Goal: Task Accomplishment & Management: Manage account settings

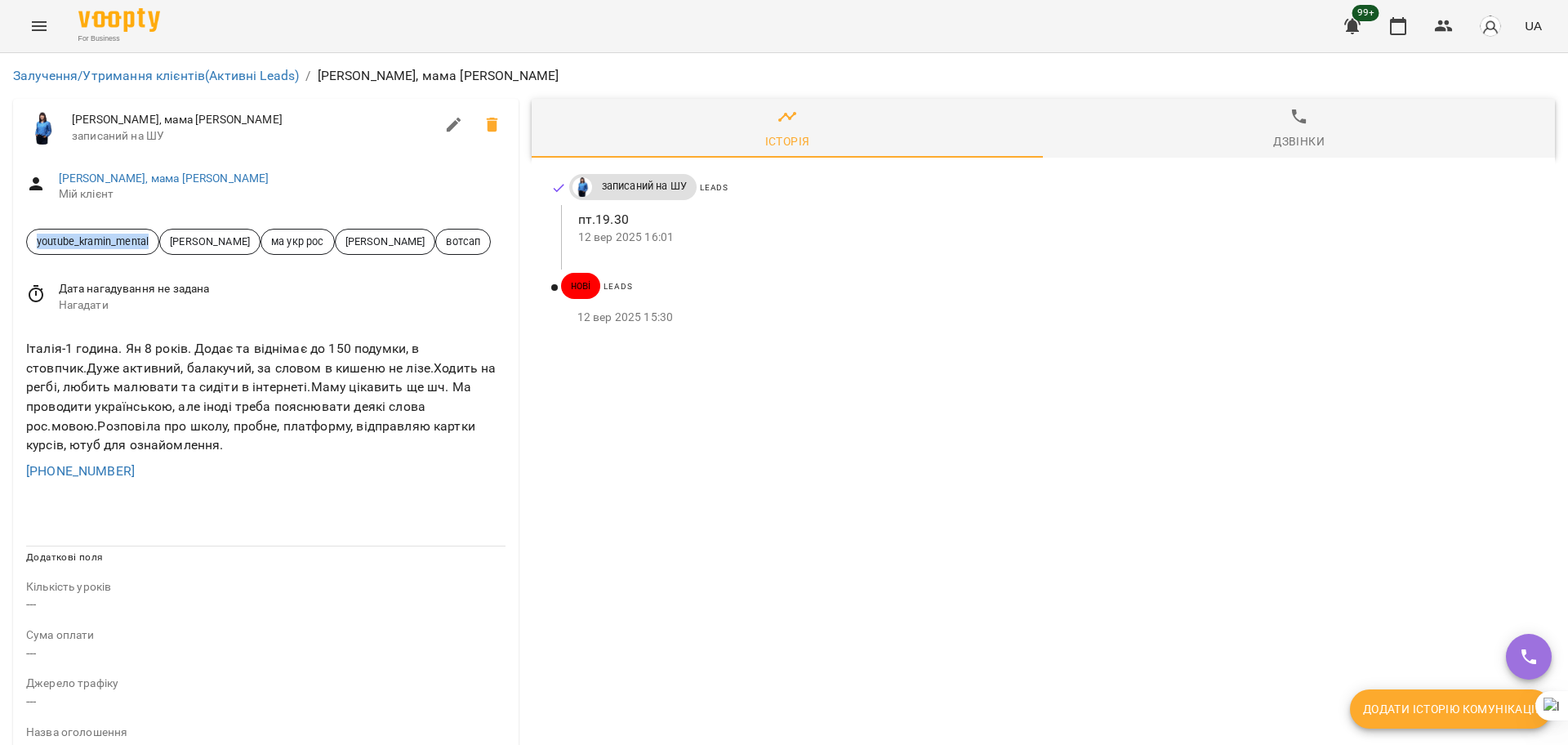
drag, startPoint x: 153, startPoint y: 240, endPoint x: 0, endPoint y: 226, distance: 153.6
click at [0, 226] on div "Залучення/Утримання клієнтів (Активні Leads) / [PERSON_NAME], мама [PERSON_NAME…" at bounding box center [784, 695] width 1568 height 1284
copy span "youtube_kramin_mental"
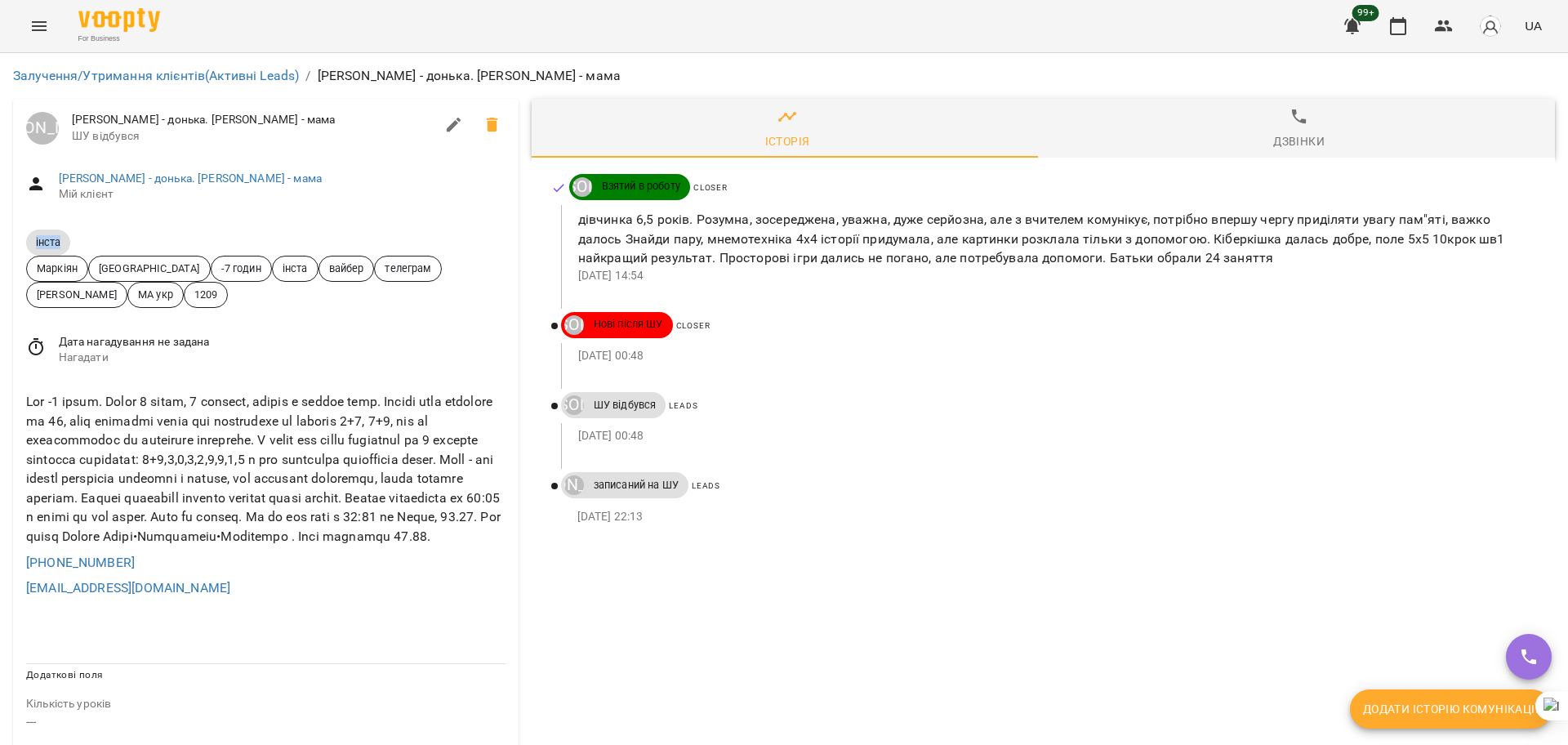
drag, startPoint x: 54, startPoint y: 237, endPoint x: 0, endPoint y: 221, distance: 56.3
click at [0, 221] on div "Залучення/Утримання клієнтів (Активні Leads) / Інста Савчин Марта - донька. Нат…" at bounding box center [784, 754] width 1568 height 1402
copy span "інста"
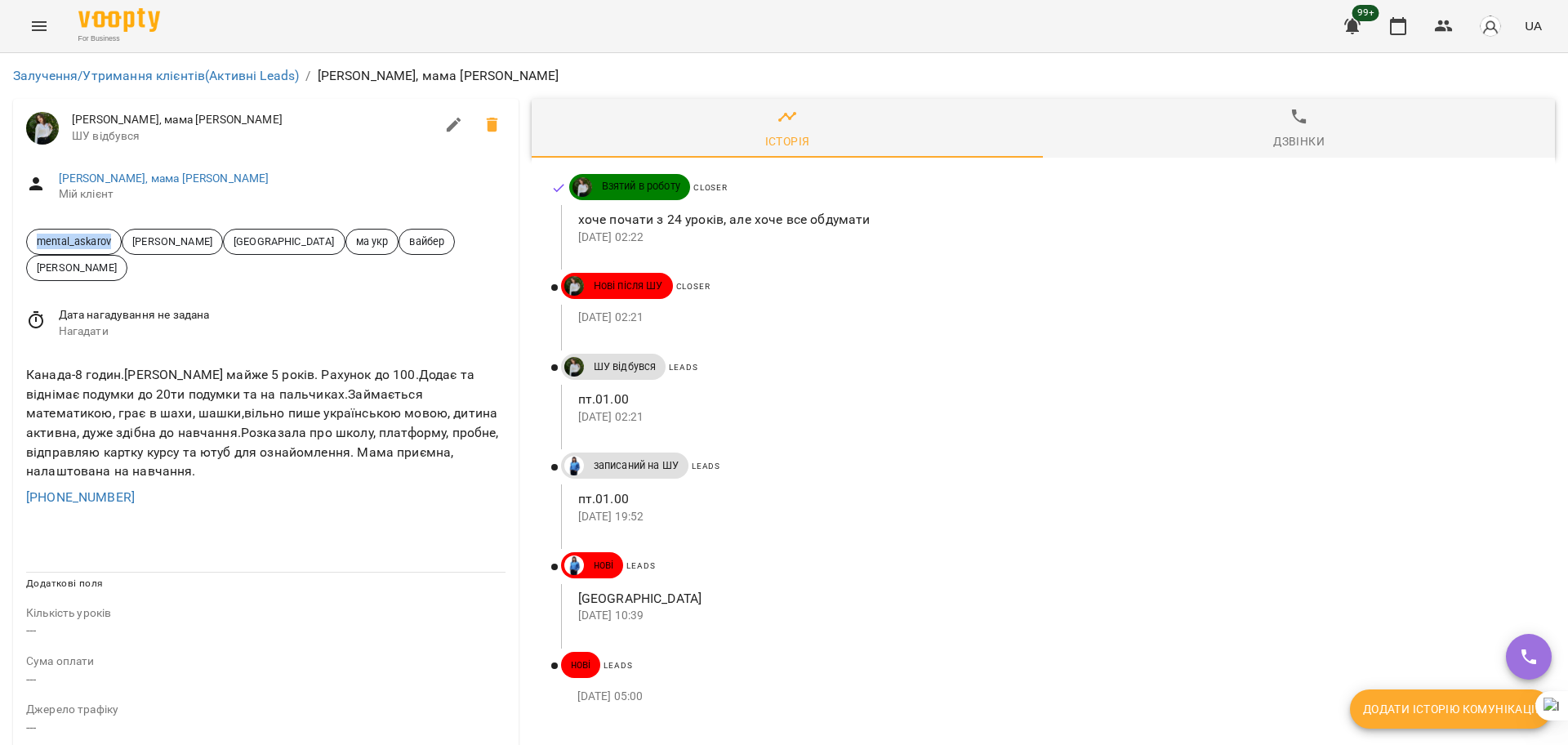
drag, startPoint x: 116, startPoint y: 238, endPoint x: 0, endPoint y: 241, distance: 116.0
click at [0, 241] on div "Залучення/Утримання клієнтів (Активні Leads) / Домінік, мама Khrystyna Домінік,…" at bounding box center [784, 708] width 1568 height 1310
copy span "mental_askarov"
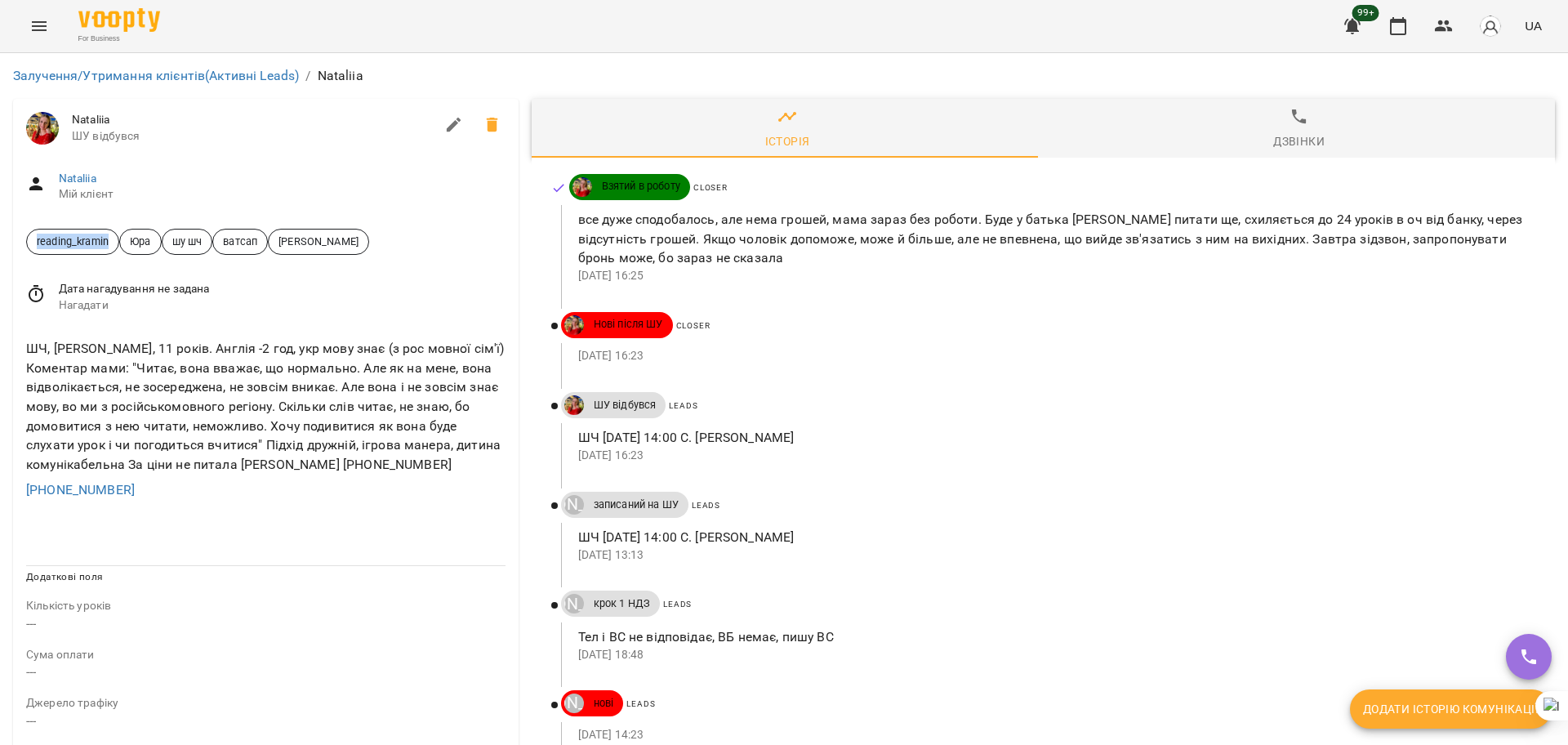
drag, startPoint x: 118, startPoint y: 241, endPoint x: 0, endPoint y: 243, distance: 118.0
copy span "reading_kramin"
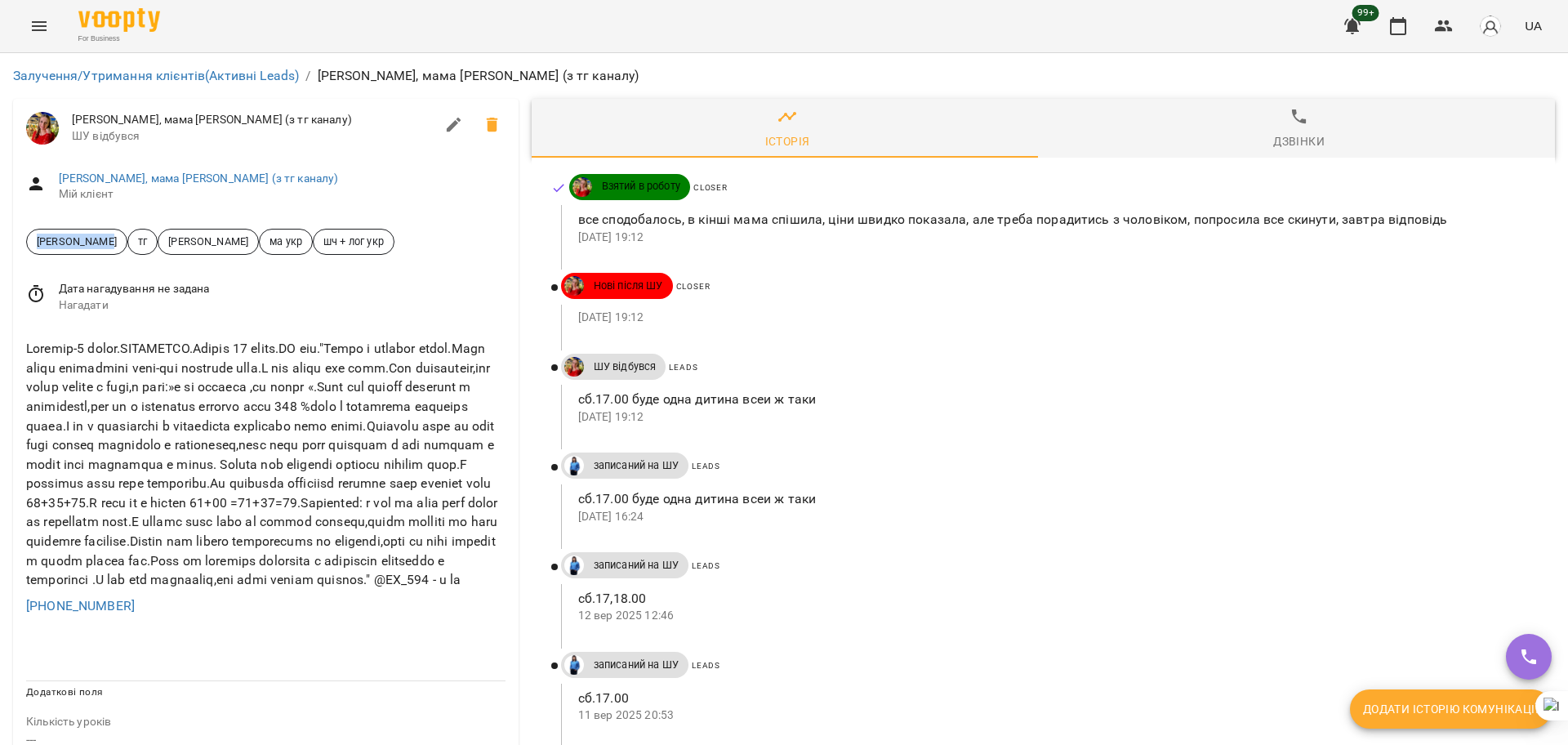
drag, startPoint x: 112, startPoint y: 239, endPoint x: 0, endPoint y: 236, distance: 112.0
drag, startPoint x: 586, startPoint y: 81, endPoint x: 523, endPoint y: 82, distance: 63.0
click at [523, 82] on p "Василь, мама Bohdana Romanyk (з тг каналу)" at bounding box center [479, 75] width 322 height 19
copy p "з тг каналу)"
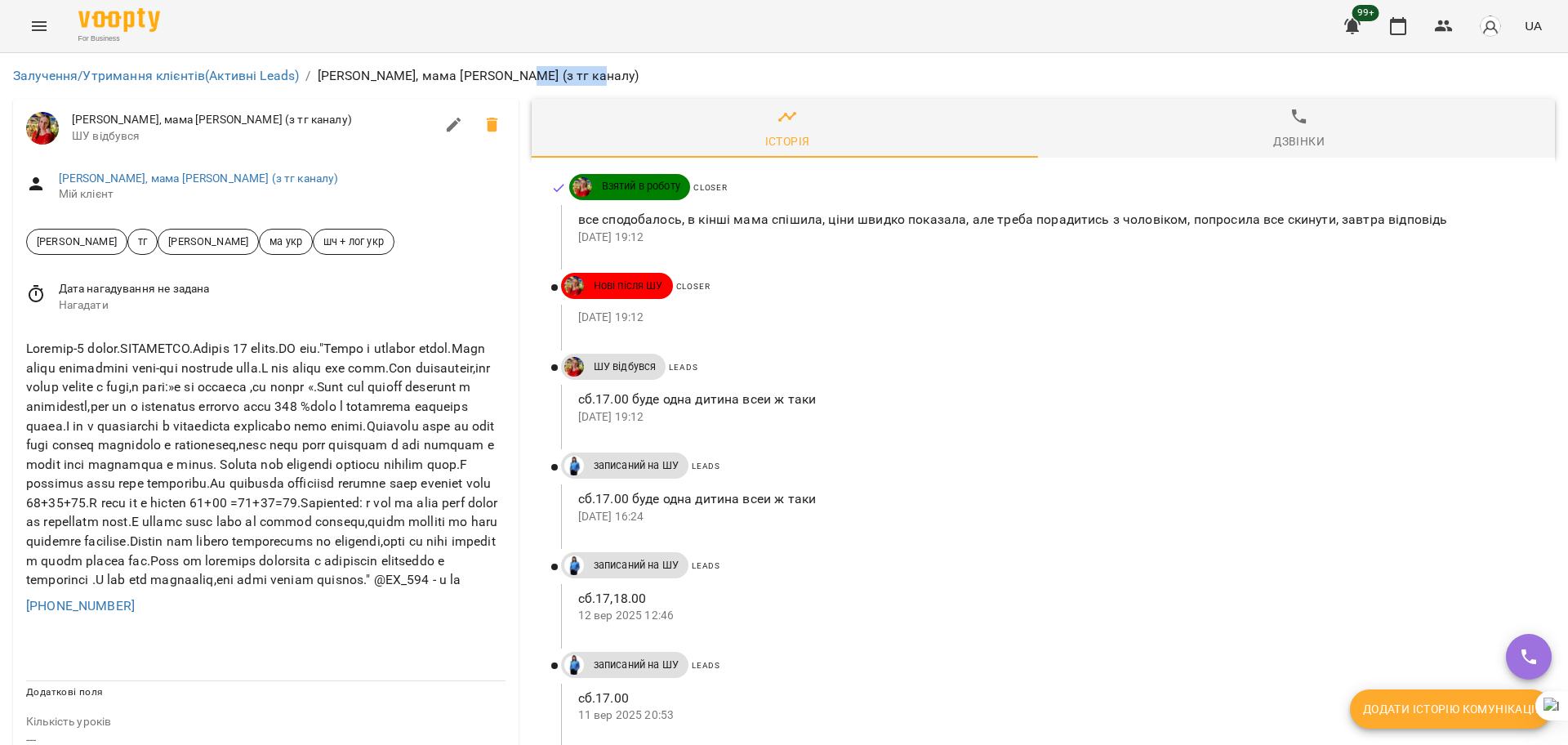
scroll to position [511, 0]
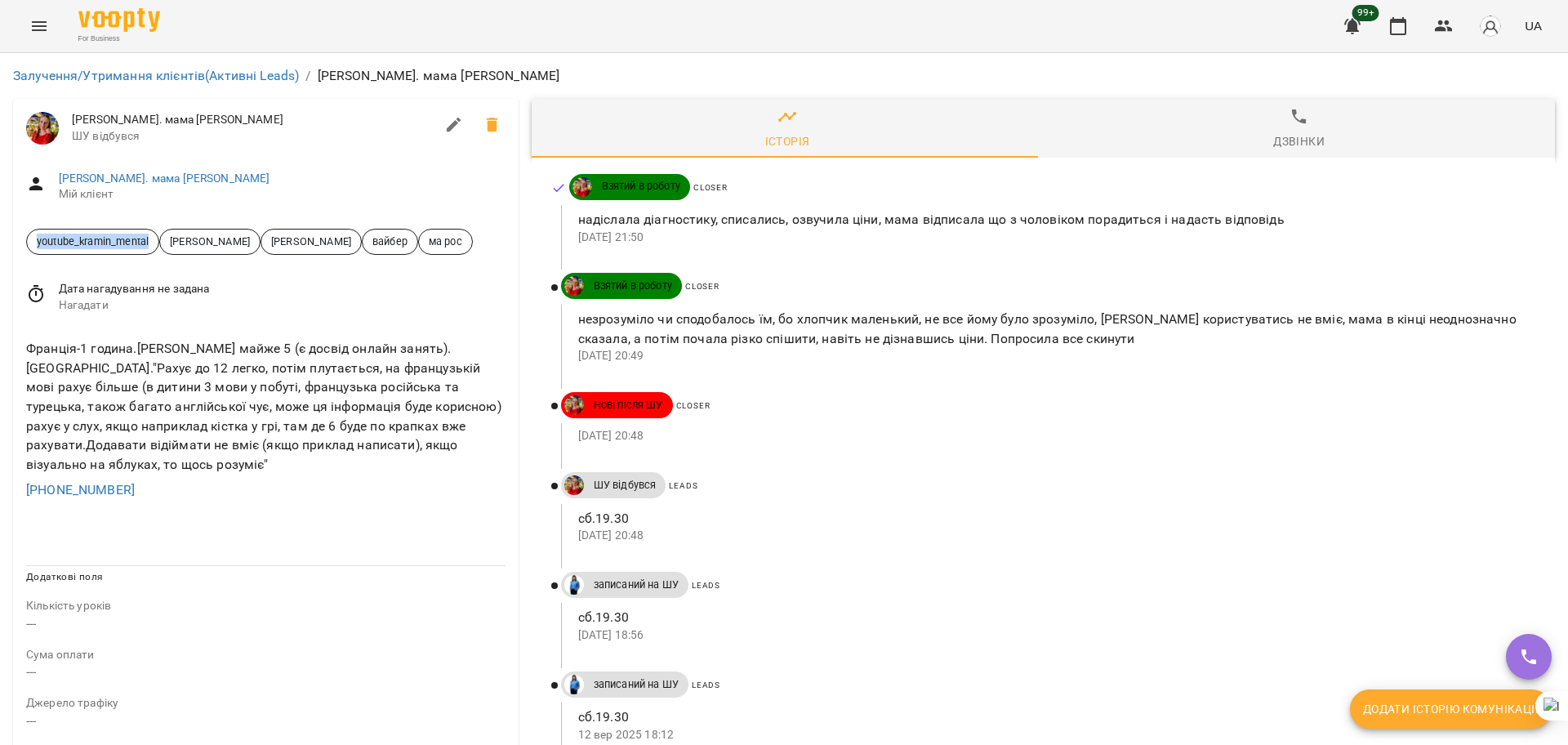
drag, startPoint x: 158, startPoint y: 241, endPoint x: 0, endPoint y: 217, distance: 159.8
copy span "youtube_kramin_mental"
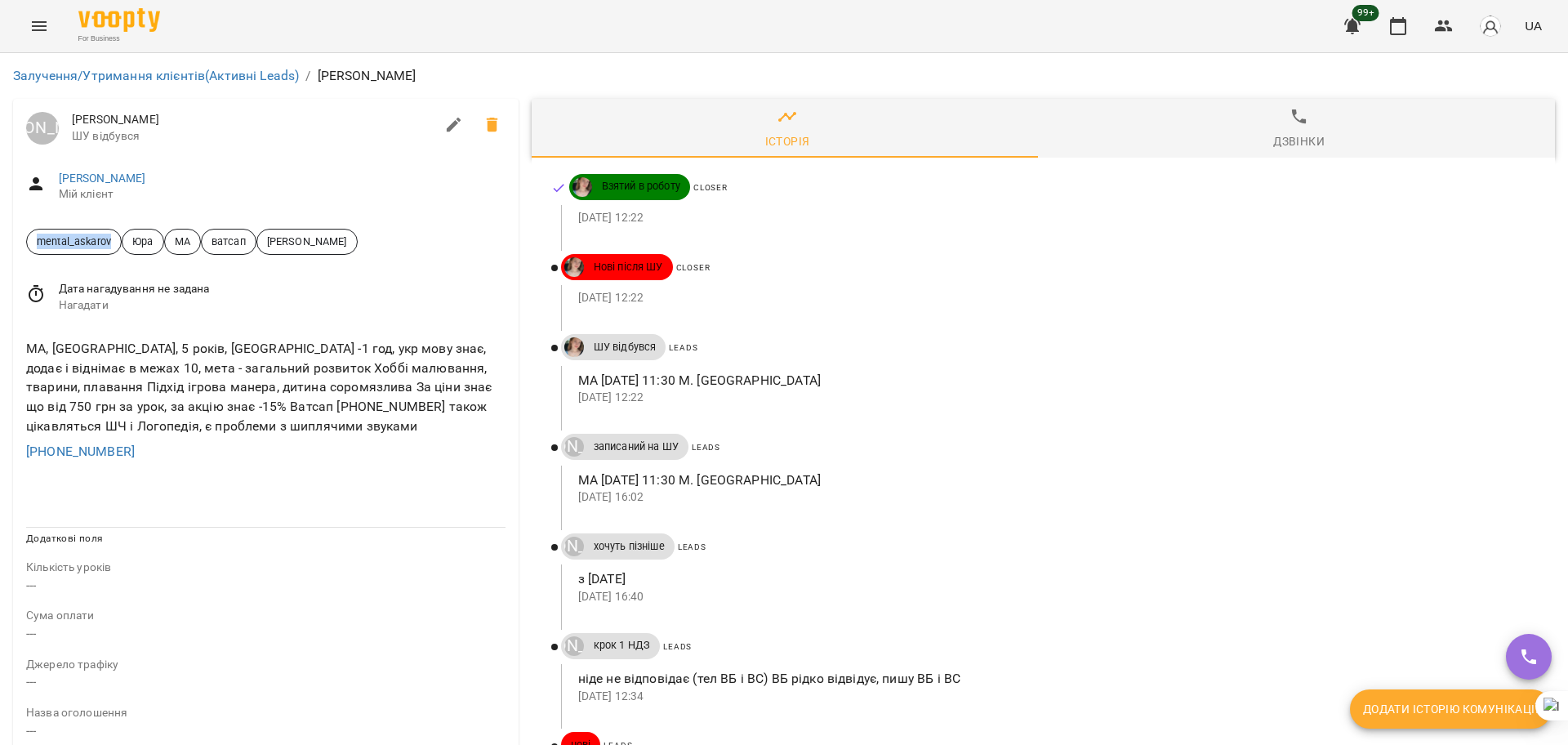
drag, startPoint x: 91, startPoint y: 237, endPoint x: 0, endPoint y: 227, distance: 91.5
click at [0, 227] on div "Залучення/Утримання клієнтів (Активні Leads) / [PERSON_NAME] [PERSON_NAME] відб…" at bounding box center [784, 686] width 1568 height 1266
copy span "mental_askarov"
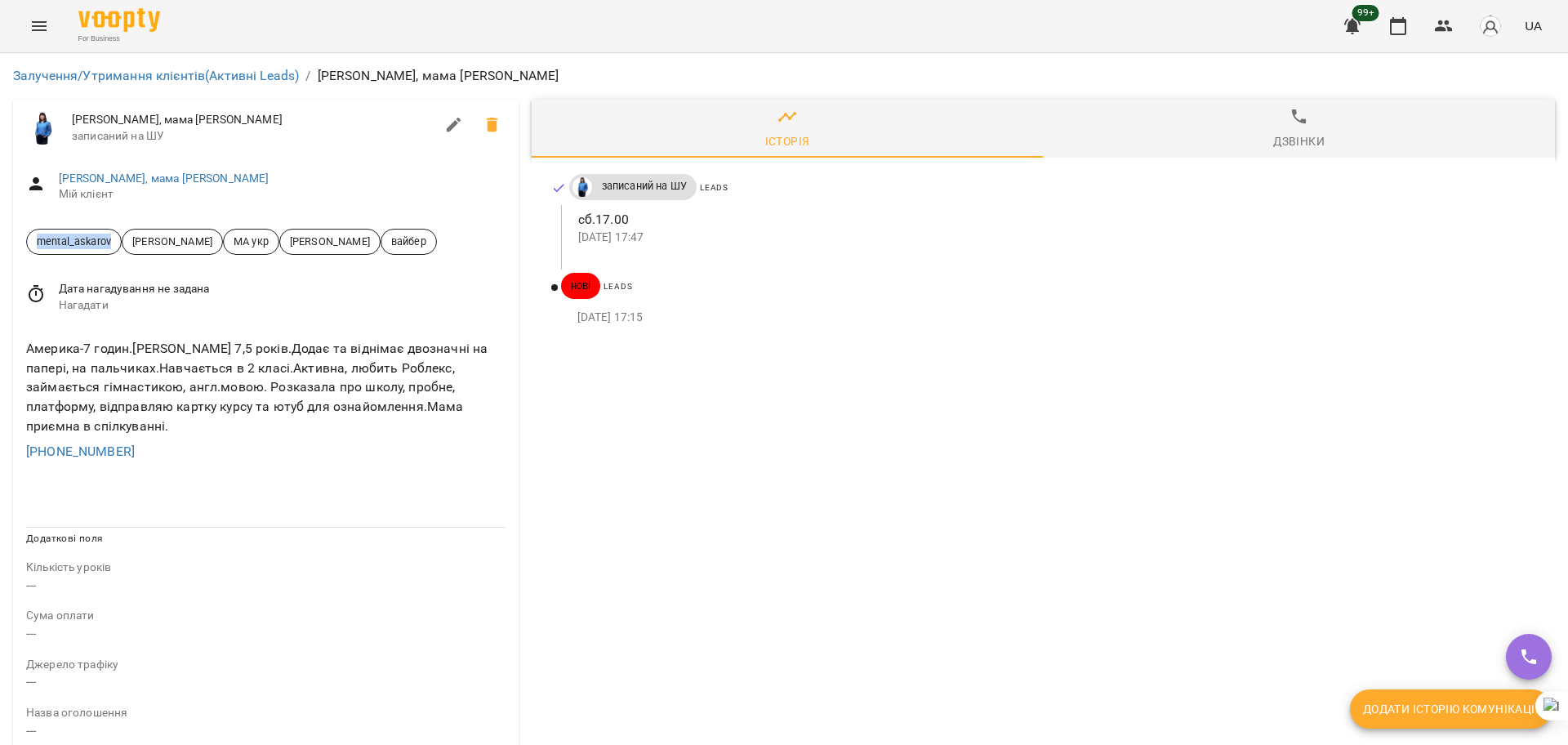
drag, startPoint x: 119, startPoint y: 235, endPoint x: 0, endPoint y: 219, distance: 120.1
click at [0, 219] on div "Залучення/Утримання клієнтів (Активні Leads) / [PERSON_NAME], мама [PERSON_NAME…" at bounding box center [784, 686] width 1568 height 1266
copy span "mental_askarov"
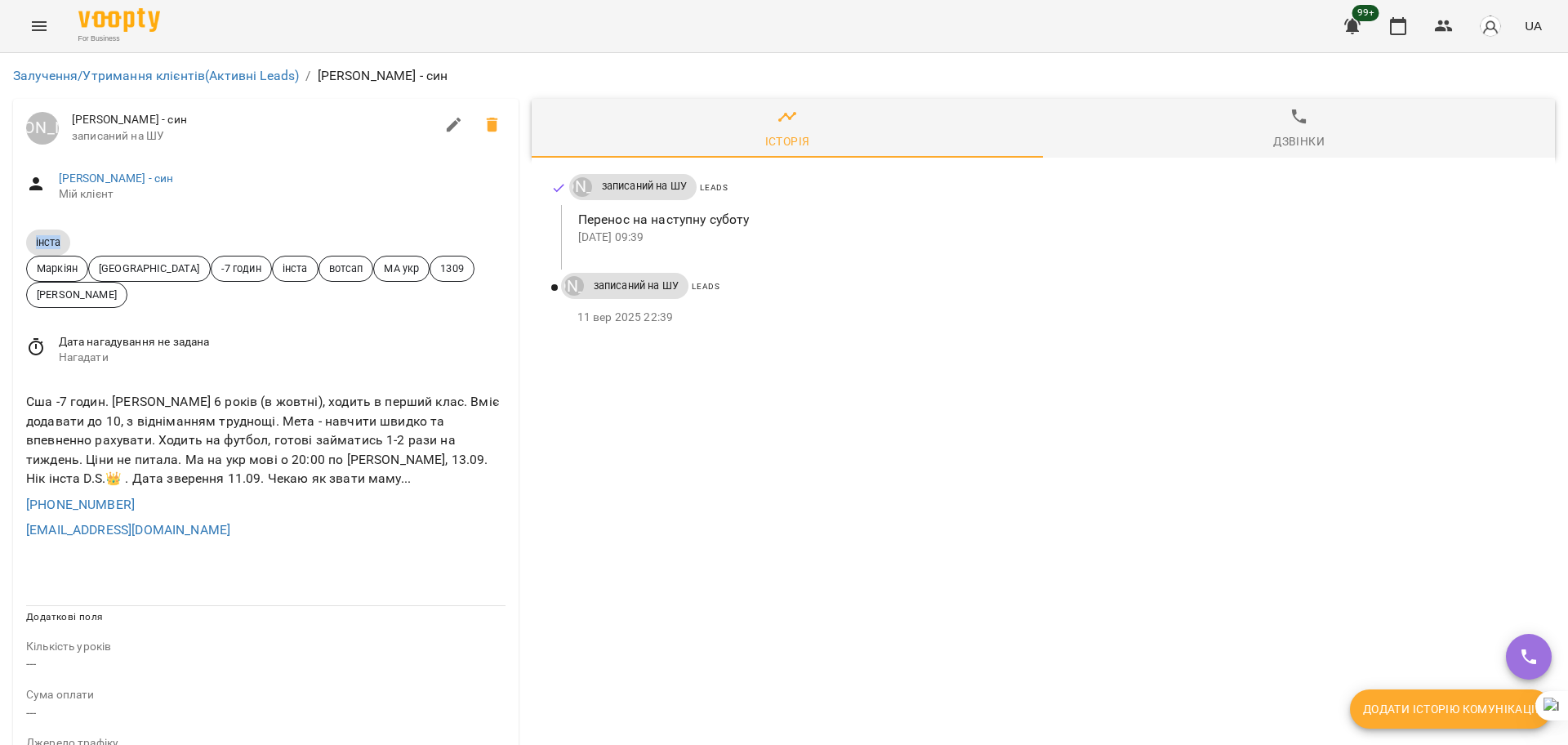
drag, startPoint x: 78, startPoint y: 242, endPoint x: 0, endPoint y: 241, distance: 78.0
click at [0, 241] on div "Залучення/Утримання клієнтів (Активні Leads) / Інста Матвій Шморон - син Луцук …" at bounding box center [784, 725] width 1568 height 1343
copy span "інста"
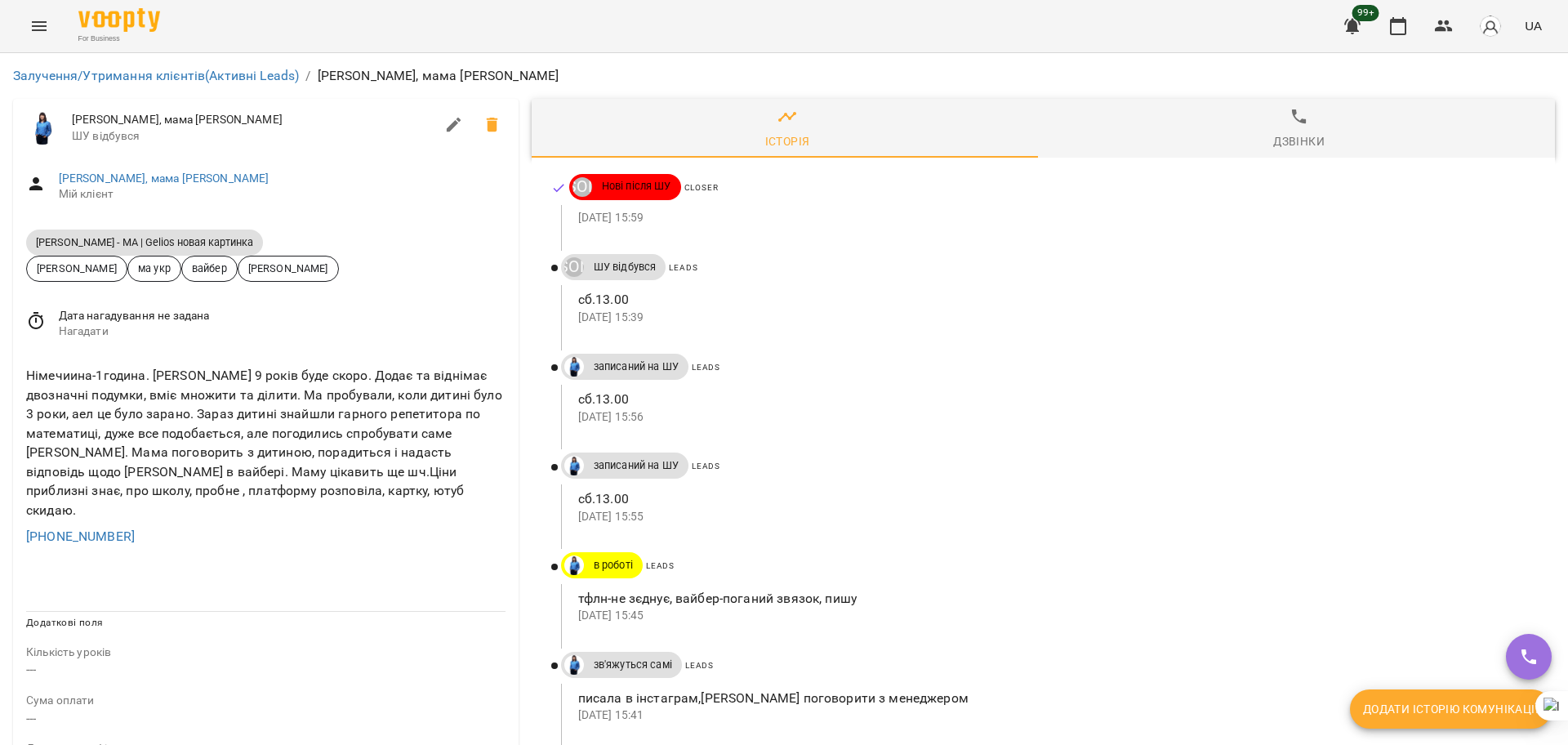
drag, startPoint x: 232, startPoint y: 240, endPoint x: 0, endPoint y: 224, distance: 232.6
click at [0, 224] on div "Залучення/Утримання клієнтів (Активні Leads) / [PERSON_NAME], мама [PERSON_NAME…" at bounding box center [784, 727] width 1568 height 1349
copy span "[PERSON_NAME] - МА | Gelios новая картинка"
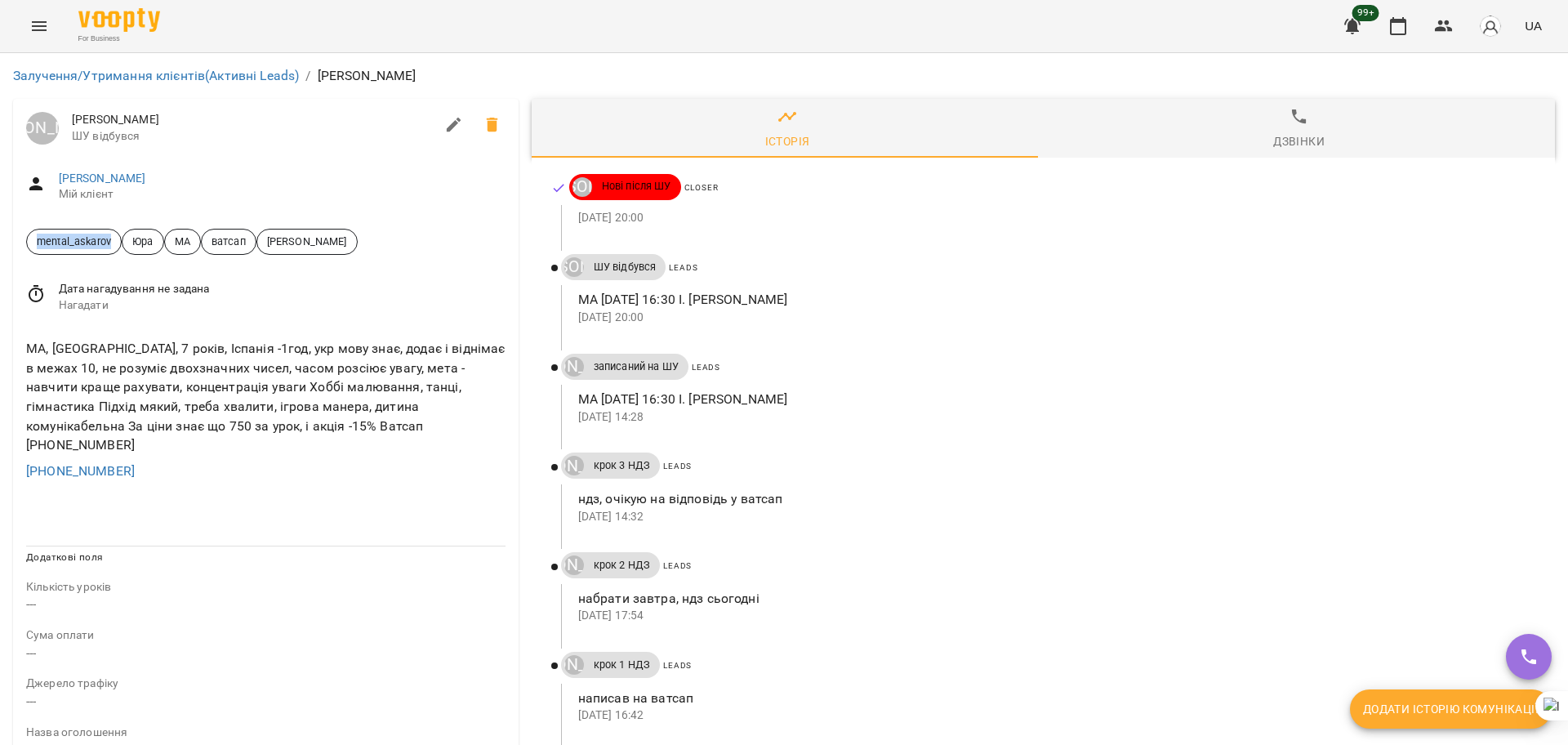
drag, startPoint x: 113, startPoint y: 239, endPoint x: 0, endPoint y: 239, distance: 113.0
click at [0, 239] on div "Залучення/Утримання клієнтів (Активні Leads) / Anastasia Юрій Тимочко Anastasia…" at bounding box center [784, 695] width 1568 height 1284
copy span "mental_askarov"
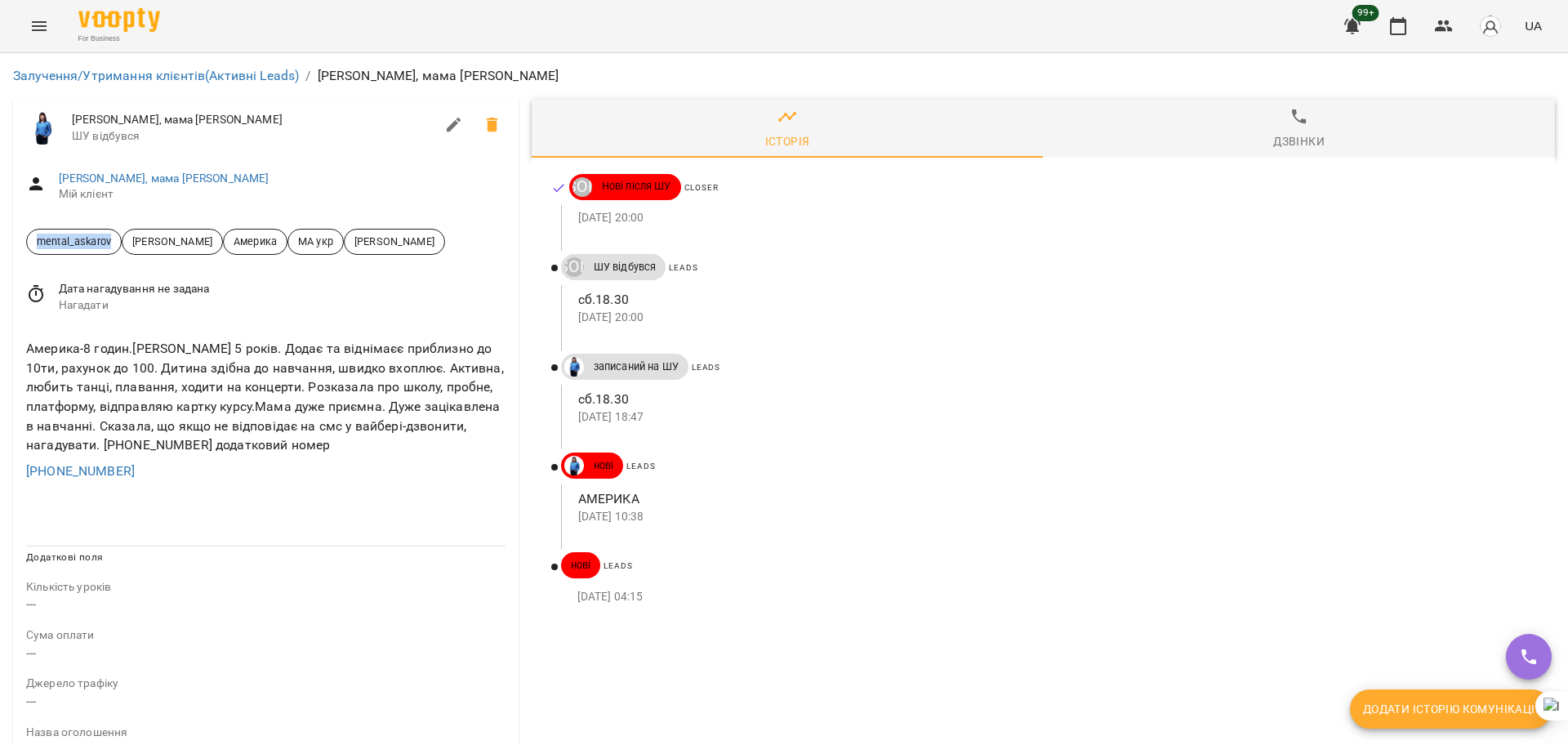
drag, startPoint x: 99, startPoint y: 241, endPoint x: 0, endPoint y: 242, distance: 99.0
click at [0, 241] on div "Залучення/Утримання клієнтів (Активні Leads) / Люсі, мама Жанна Люсі, мама Жанн…" at bounding box center [784, 695] width 1568 height 1284
copy span "mental_askarov"
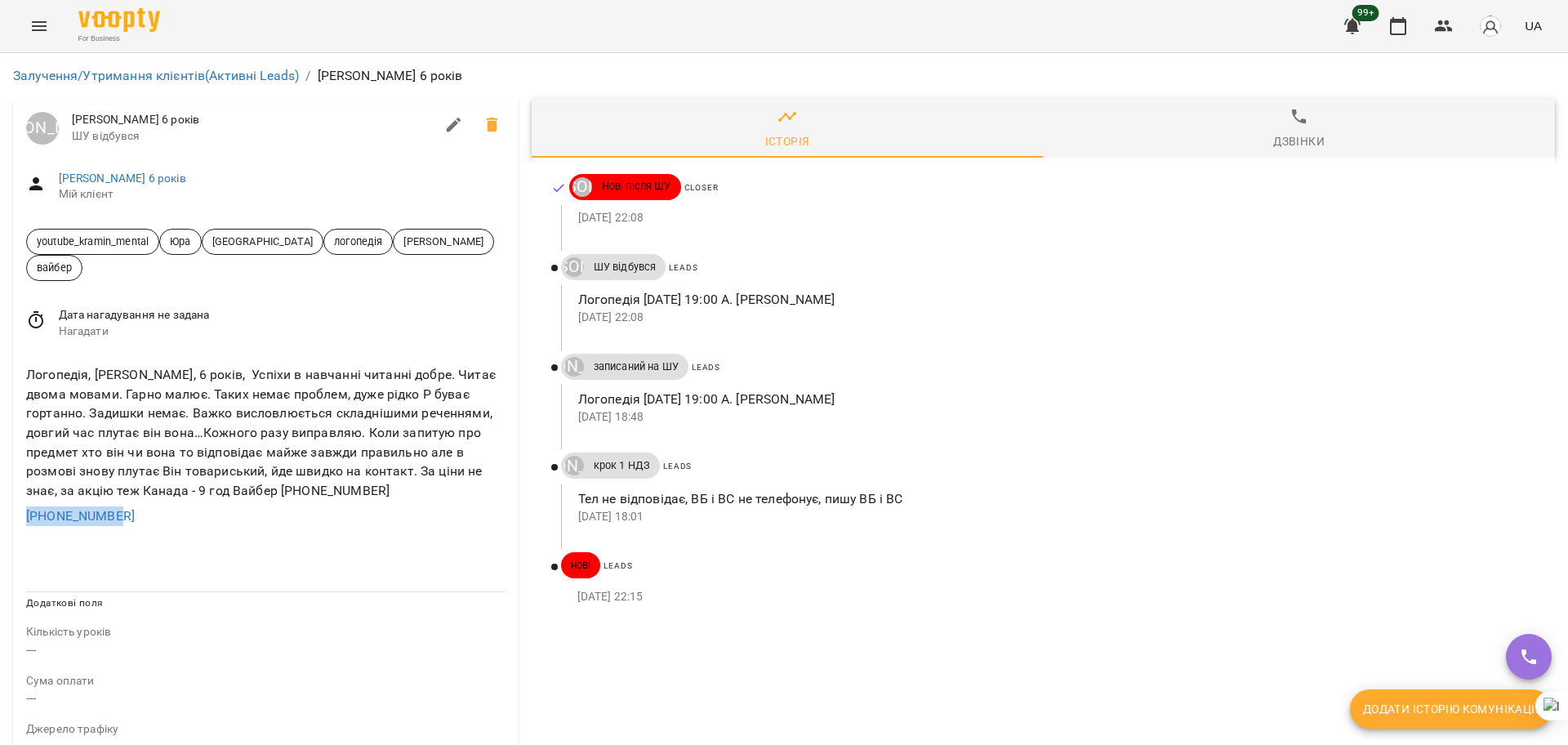
drag, startPoint x: 117, startPoint y: 519, endPoint x: 0, endPoint y: 520, distance: 117.0
click at [0, 520] on div "Залучення/Утримання клієнтів (Активні Leads) / [PERSON_NAME] 6 років [PERSON_NA…" at bounding box center [784, 718] width 1568 height 1330
drag, startPoint x: 156, startPoint y: 238, endPoint x: 0, endPoint y: 244, distance: 156.1
click at [0, 244] on div "Залучення/Утримання клієнтів (Активні Leads) / Ганна Логопедія 6 років Юрій Тим…" at bounding box center [784, 718] width 1568 height 1330
copy span "youtube_kramin_mental"
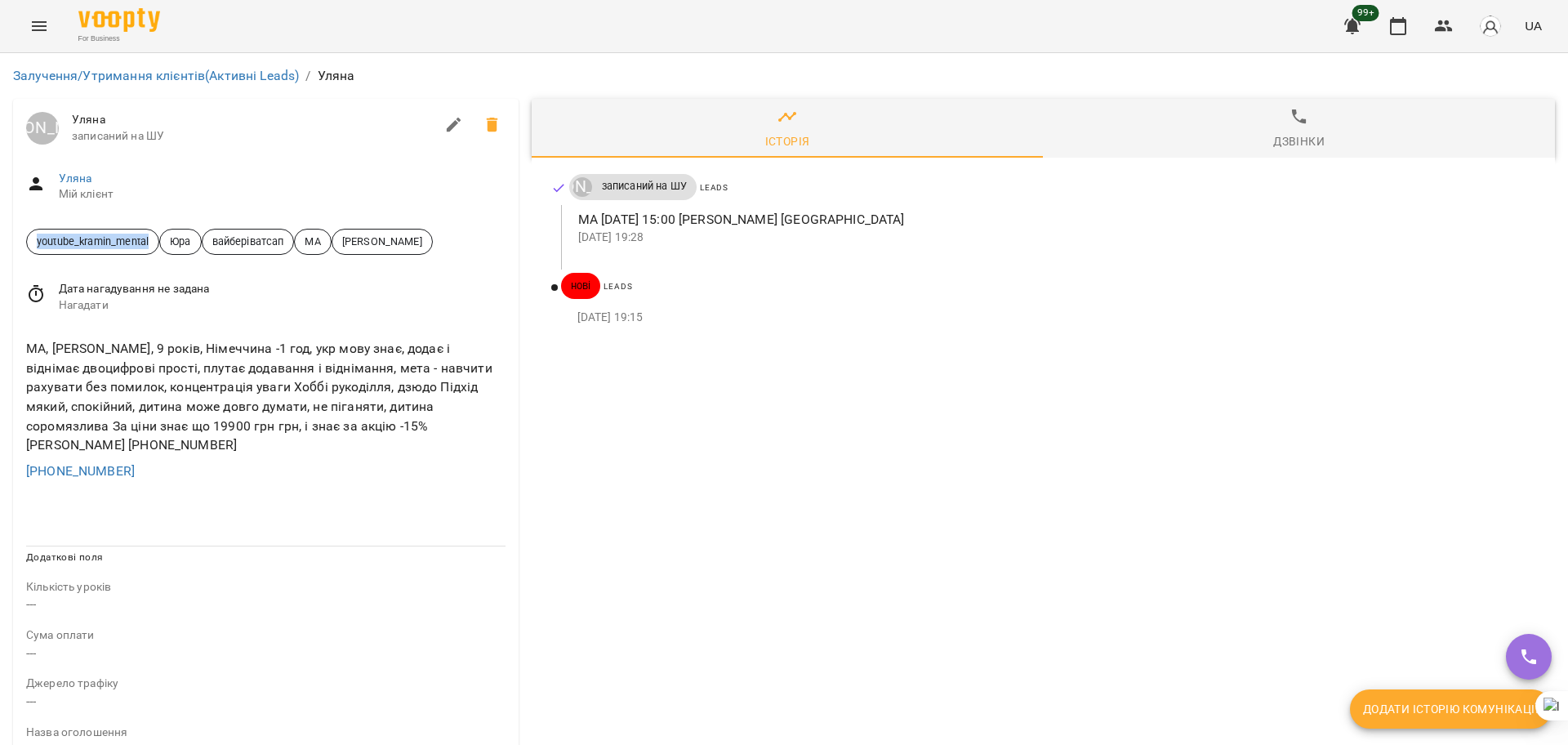
drag, startPoint x: 152, startPoint y: 235, endPoint x: 0, endPoint y: 225, distance: 152.3
click at [0, 225] on div "Залучення/Утримання клієнтів (Активні Leads) / [PERSON_NAME] [PERSON_NAME] запи…" at bounding box center [784, 695] width 1568 height 1284
copy span "youtube_kramin_mental"
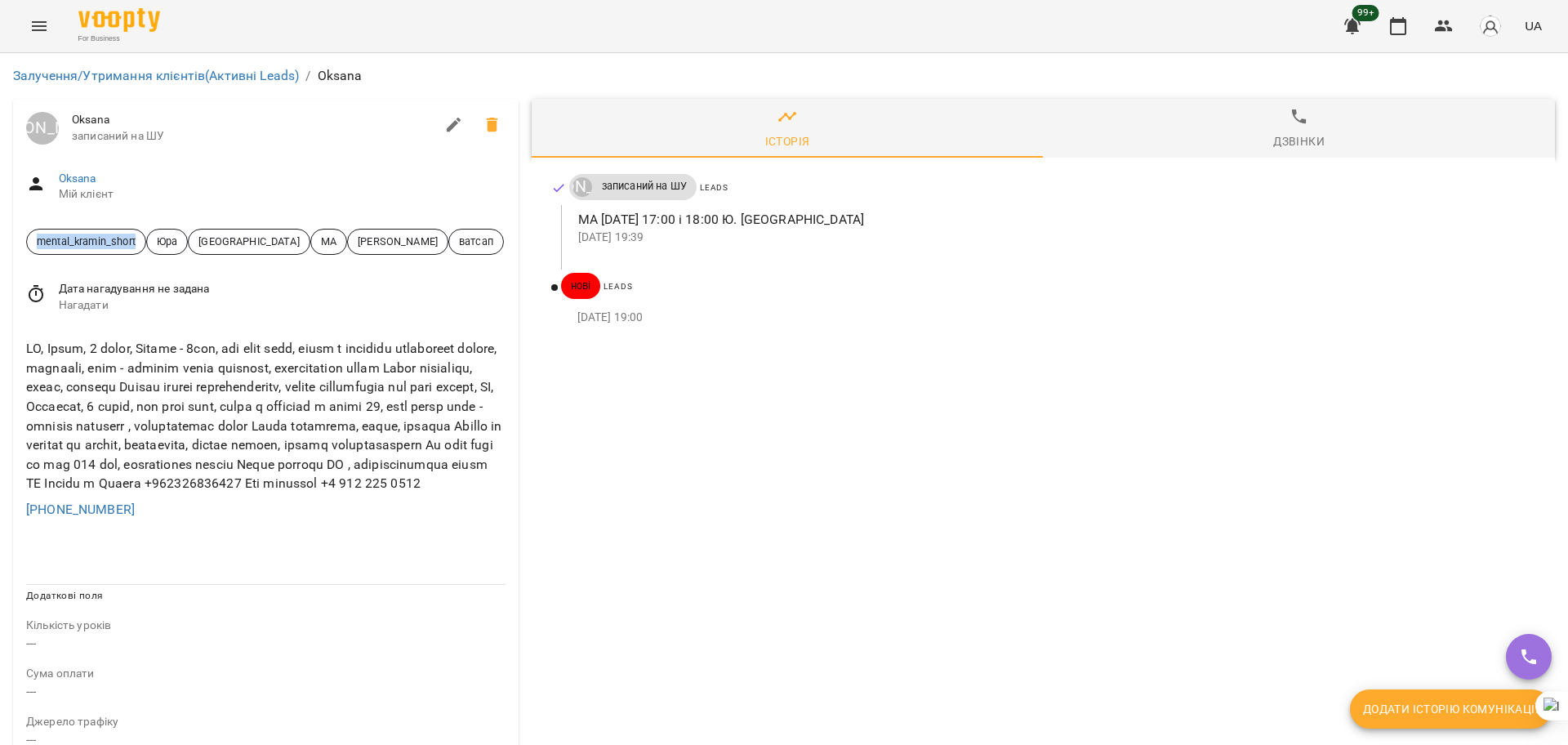
drag, startPoint x: 139, startPoint y: 238, endPoint x: 0, endPoint y: 236, distance: 139.0
click at [0, 235] on div "Залучення/Утримання клієнтів (Активні Leads) / Oksana Юрій Тимочко Oksana запис…" at bounding box center [784, 715] width 1568 height 1323
copy span "mental_kramin_short"
drag, startPoint x: 145, startPoint y: 243, endPoint x: 0, endPoint y: 244, distance: 145.0
click at [0, 244] on div "Залучення/Утримання клієнтів (Активні Leads) / Oksana Юрій Тимочко Oksana запис…" at bounding box center [784, 715] width 1568 height 1323
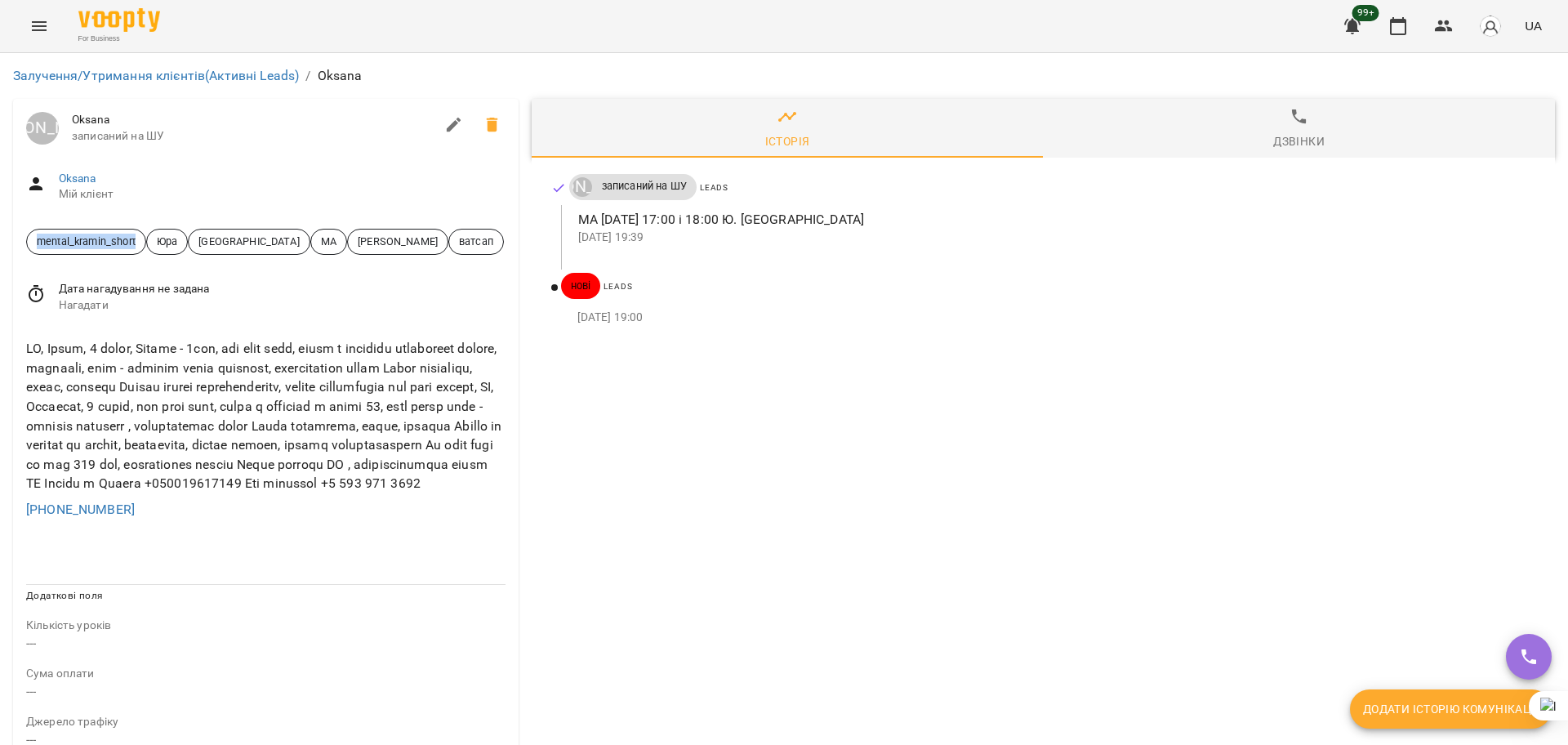
copy span "mental_kramin_short"
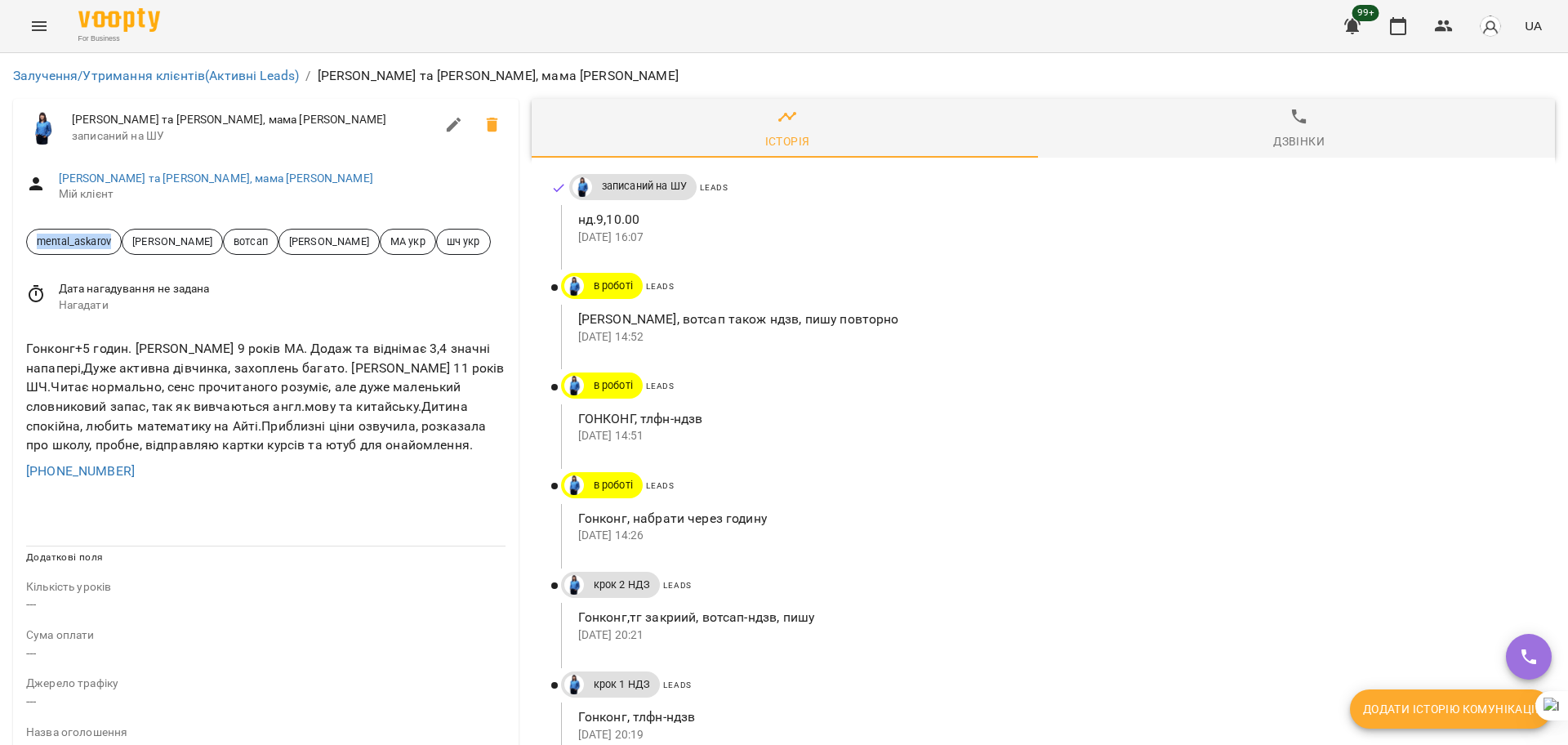
drag, startPoint x: 115, startPoint y: 238, endPoint x: 0, endPoint y: 239, distance: 115.0
click at [0, 239] on div "Залучення/Утримання клієнтів (Активні Leads) / [PERSON_NAME] та [PERSON_NAME], …" at bounding box center [784, 695] width 1568 height 1284
copy span "mental_askarov"
drag, startPoint x: 118, startPoint y: 238, endPoint x: 0, endPoint y: 230, distance: 118.3
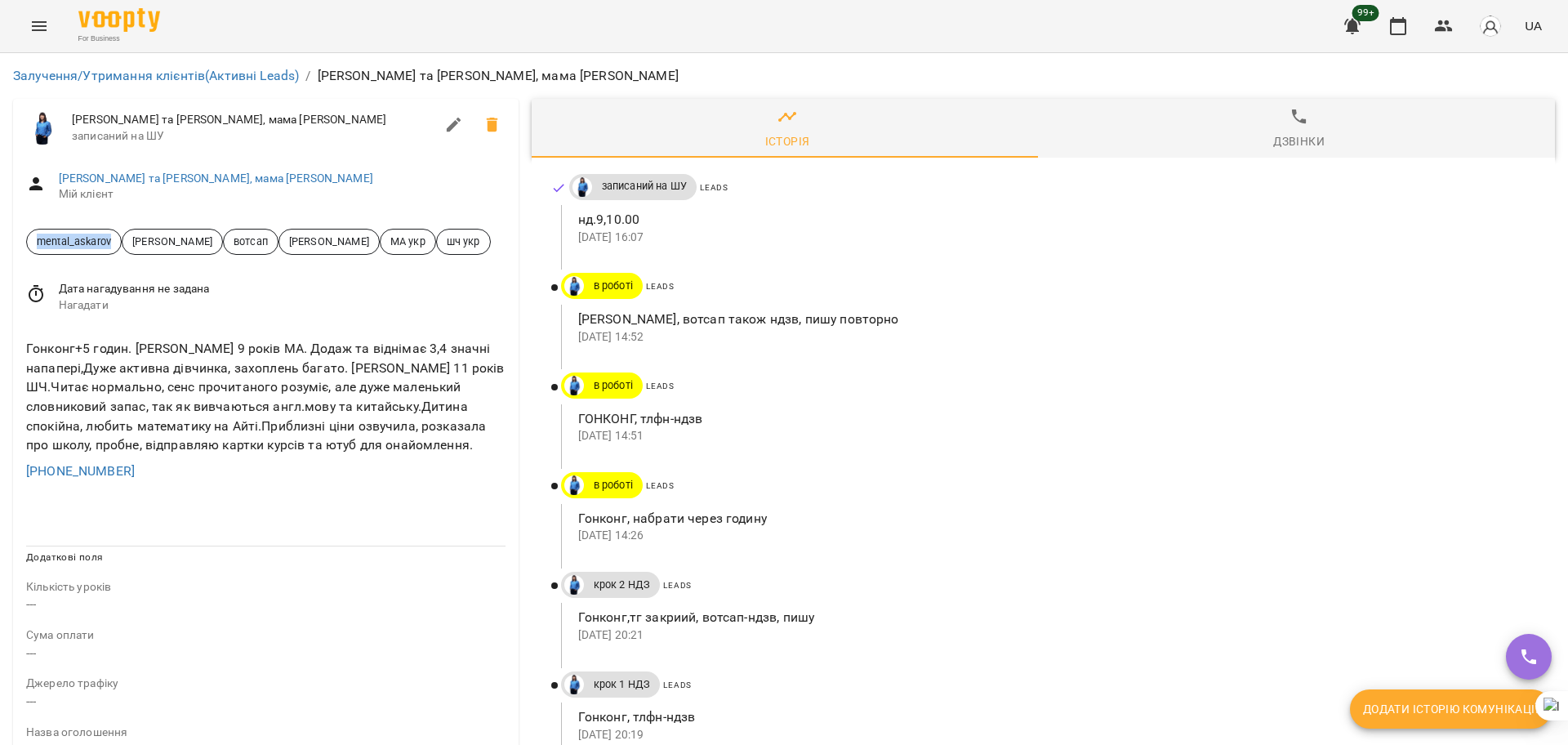
click at [0, 230] on div "Залучення/Утримання клієнтів (Активні Leads) / [PERSON_NAME] та [PERSON_NAME], …" at bounding box center [784, 695] width 1568 height 1284
copy span "mental_askarov"
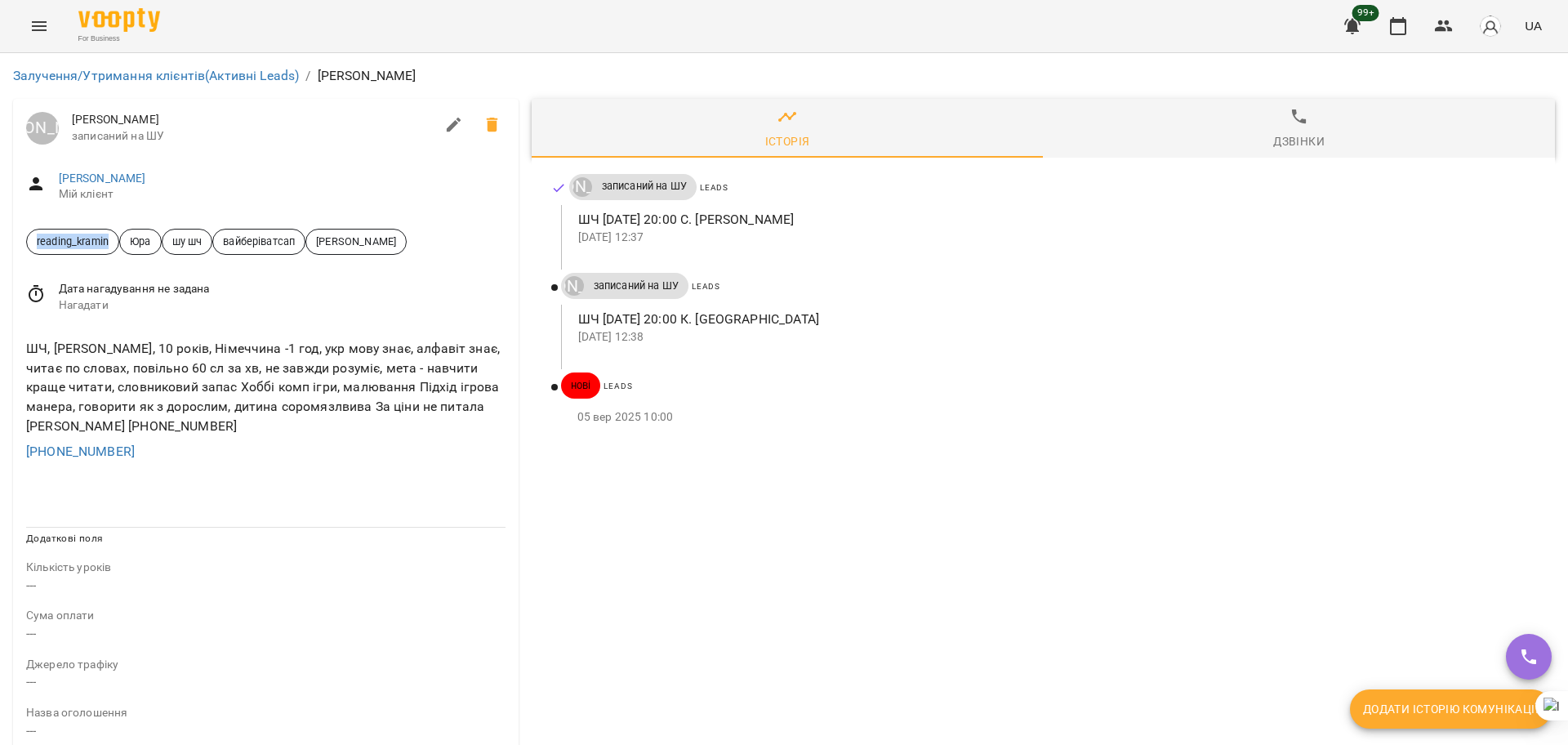
drag, startPoint x: 114, startPoint y: 239, endPoint x: 0, endPoint y: 229, distance: 114.4
click at [0, 229] on div "Залучення/Утримання клієнтів (Активні Leads) / [PERSON_NAME] [PERSON_NAME] запи…" at bounding box center [784, 686] width 1568 height 1266
copy span "reading_kramin"
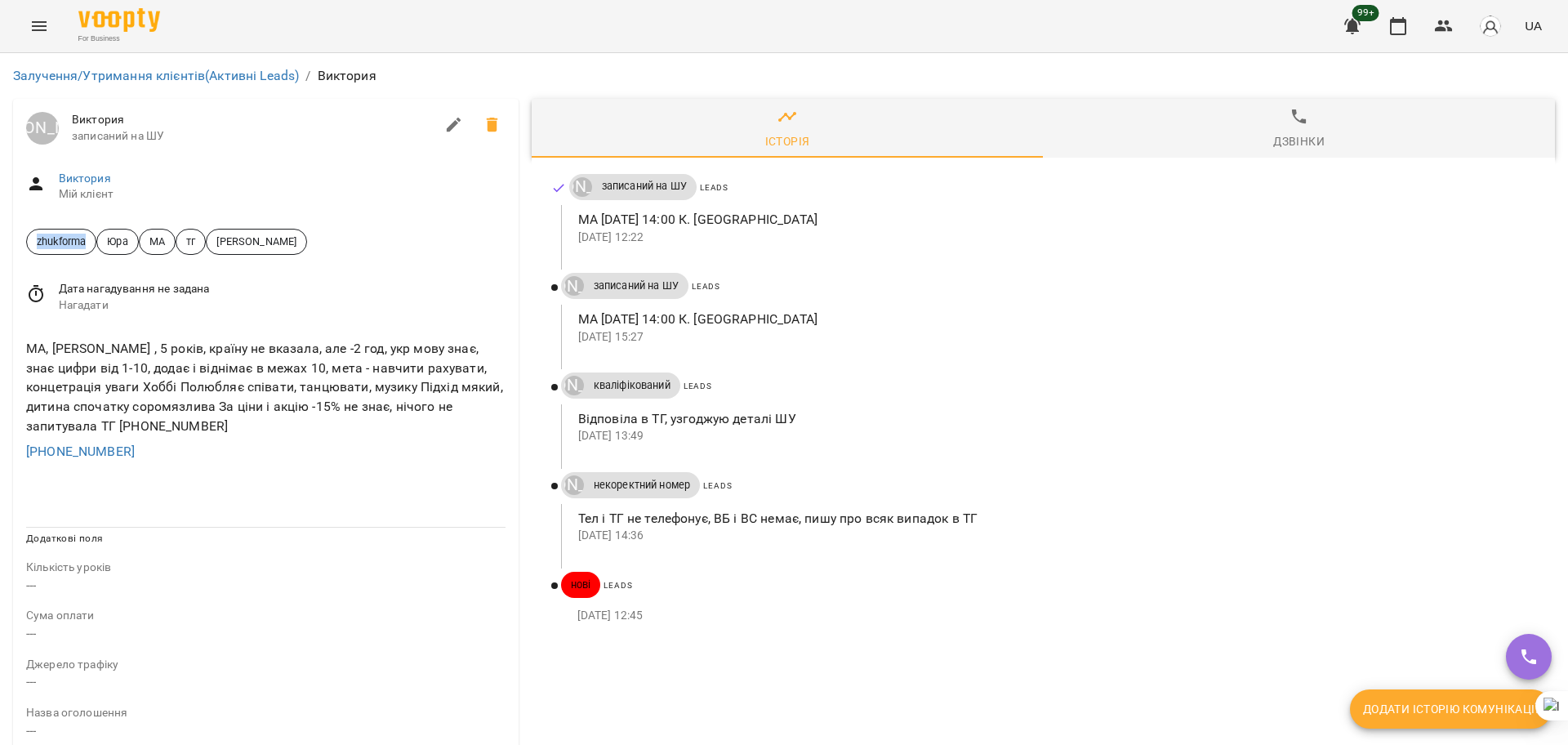
drag, startPoint x: 96, startPoint y: 240, endPoint x: 0, endPoint y: 240, distance: 96.0
click at [0, 240] on div "Залучення/Утримання клієнтів (Активні Leads) / [PERSON_NAME] [PERSON_NAME] запи…" at bounding box center [784, 686] width 1568 height 1266
copy span "zhukforma"
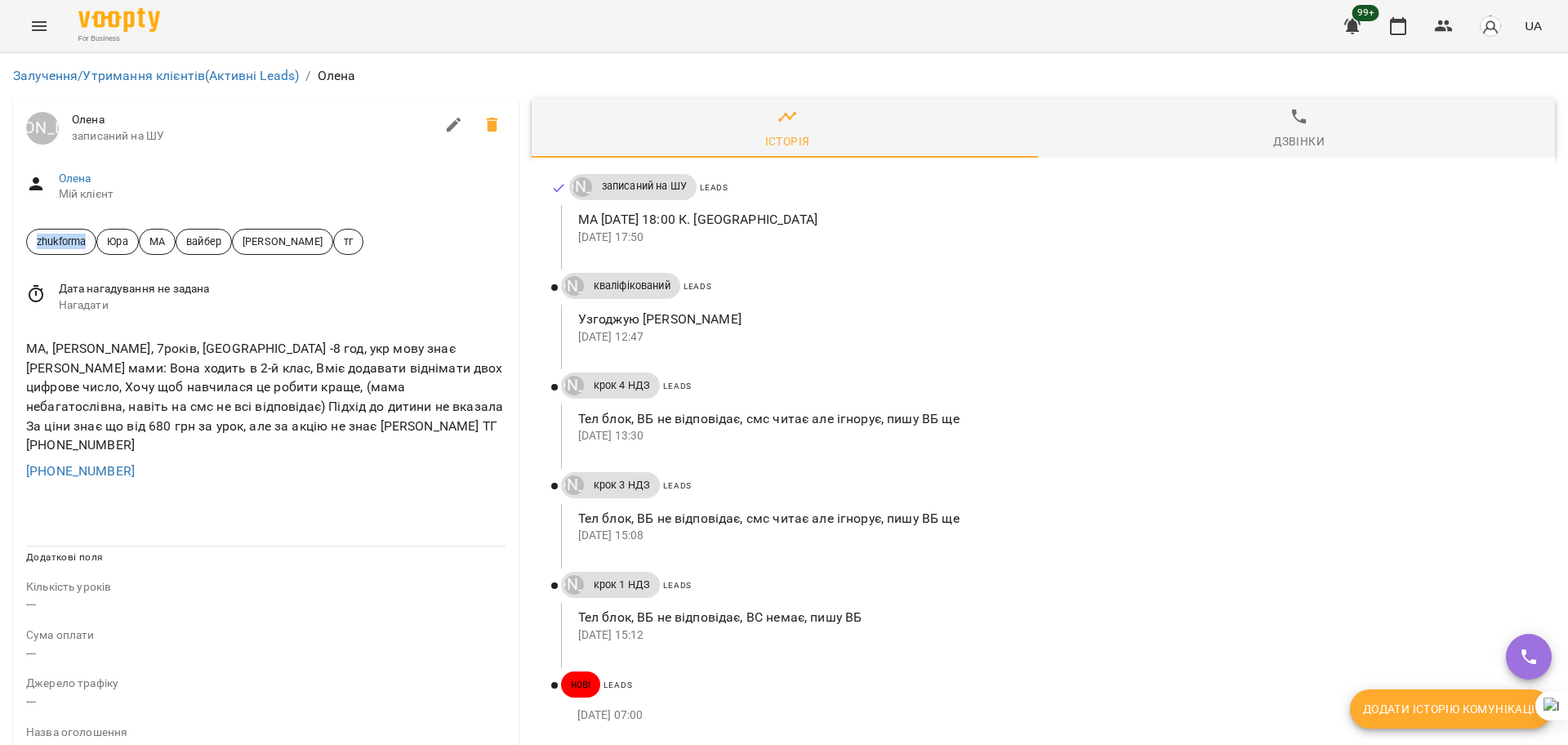
drag, startPoint x: 90, startPoint y: 237, endPoint x: 0, endPoint y: 238, distance: 90.0
click at [0, 238] on div "Залучення/Утримання клієнтів (Активні Leads) / Олена Юрій Тимочко Олена записан…" at bounding box center [784, 695] width 1568 height 1284
copy span "zhukforma"
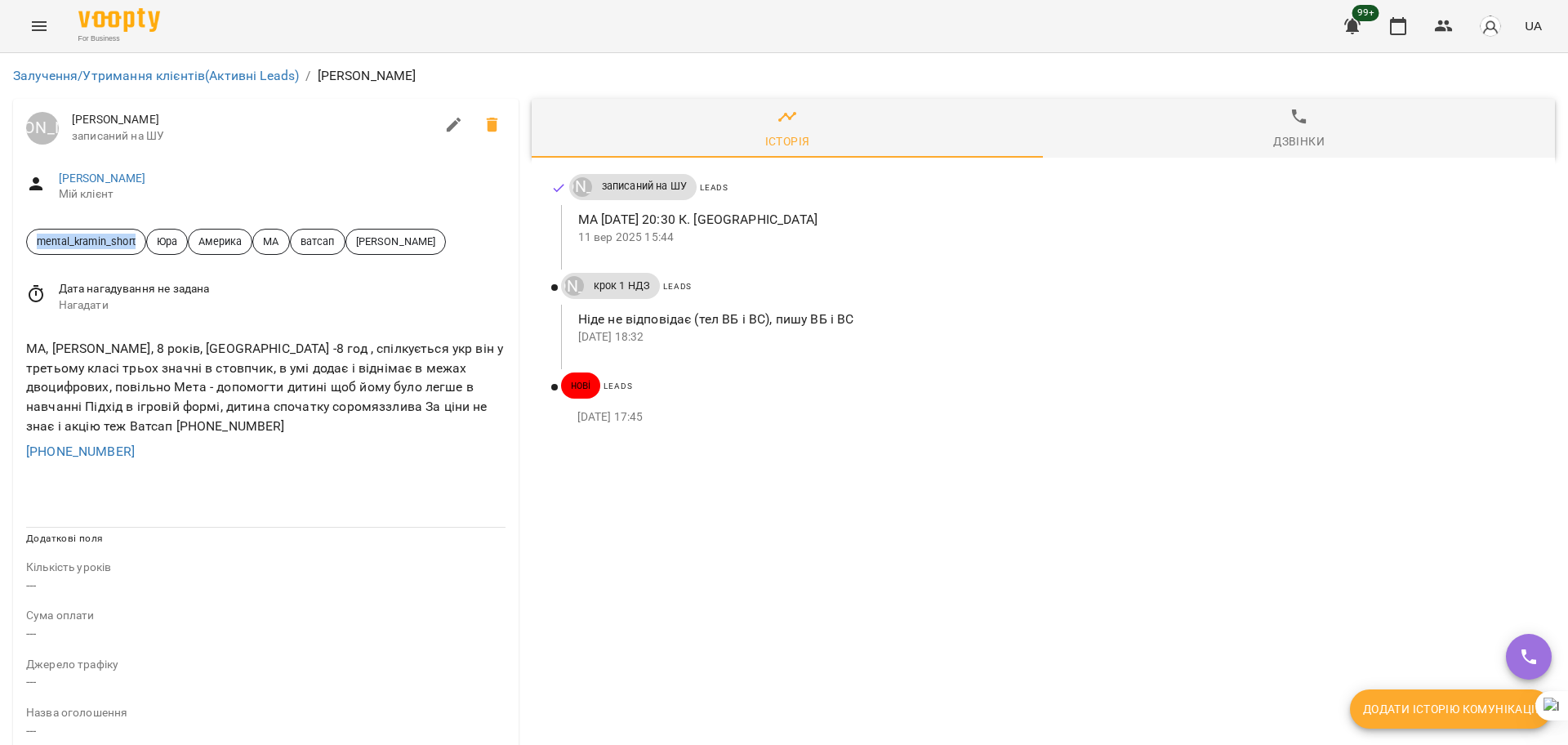
drag, startPoint x: 138, startPoint y: 239, endPoint x: 0, endPoint y: 221, distance: 139.2
click at [0, 221] on div "Залучення/Утримання клієнтів (Активні Leads) / Юлія Юрій Тимочко Юлія записаний…" at bounding box center [784, 686] width 1568 height 1266
copy span "mental_kramin_short"
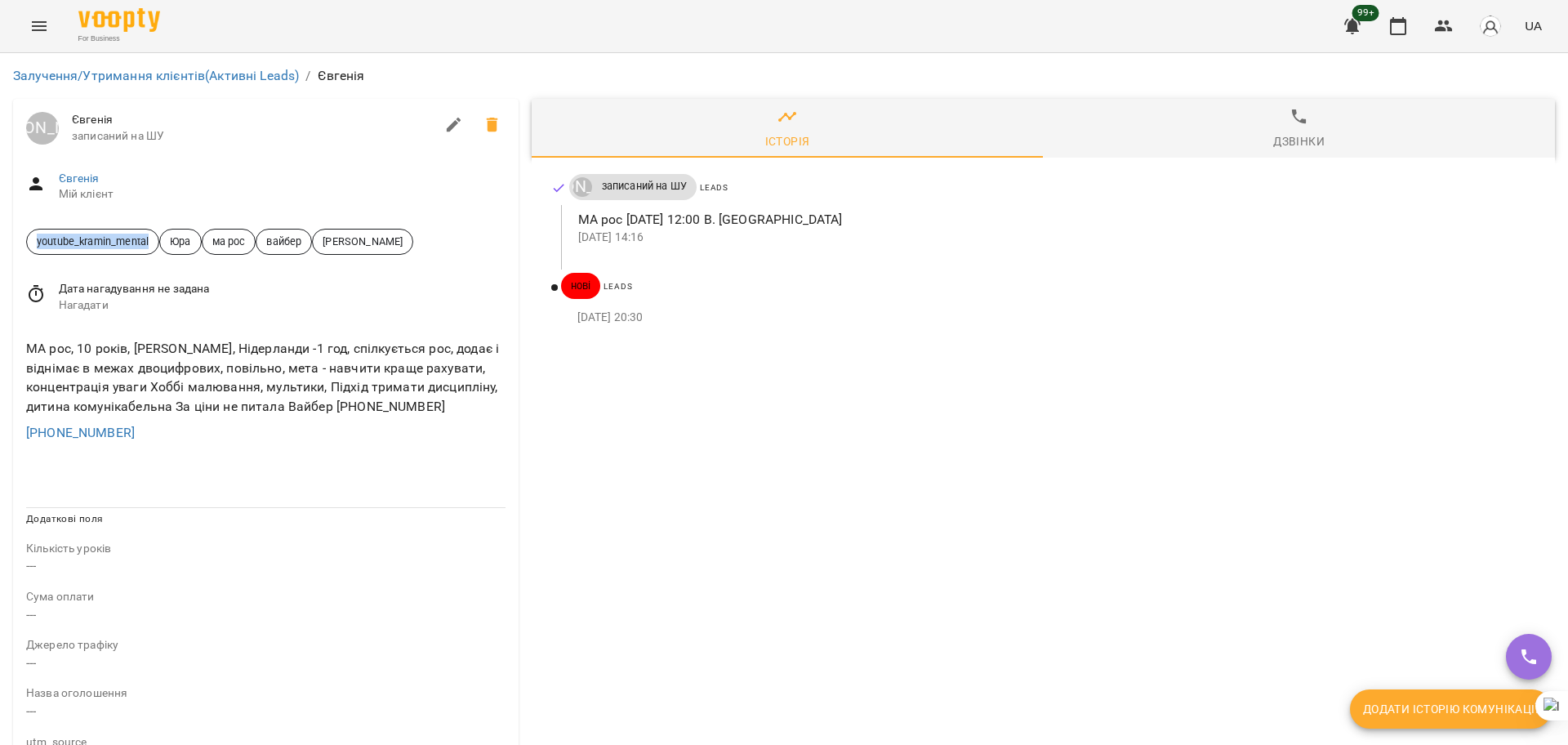
drag, startPoint x: 153, startPoint y: 234, endPoint x: 0, endPoint y: 226, distance: 153.2
click at [0, 226] on div "Залучення/Утримання клієнтів (Активні Leads) / [PERSON_NAME] [PERSON_NAME] запи…" at bounding box center [784, 676] width 1568 height 1246
copy span "youtube_kramin_mental"
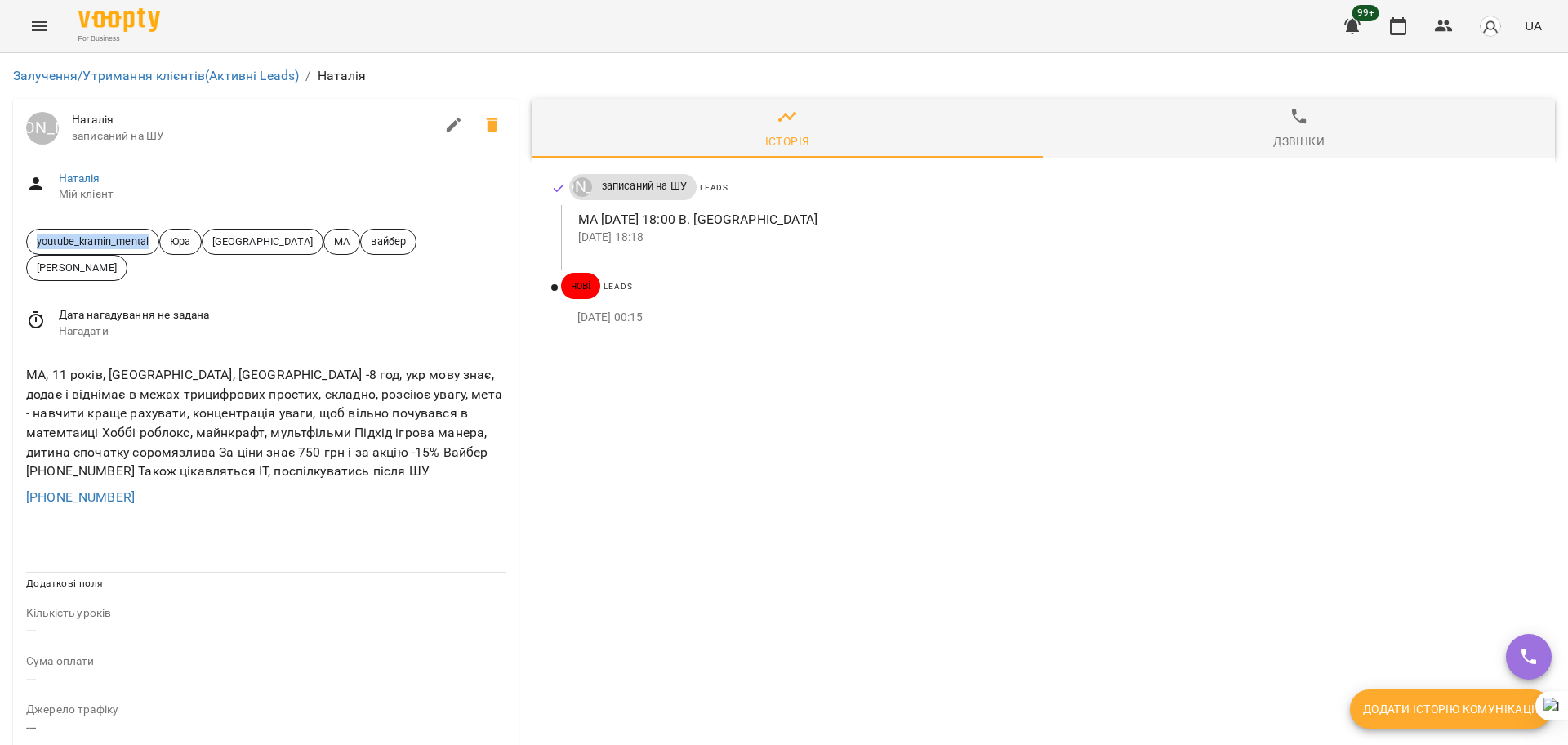
drag, startPoint x: 153, startPoint y: 238, endPoint x: 0, endPoint y: 226, distance: 153.5
click at [0, 226] on div "Залучення/Утримання клієнтів (Активні Leads) / Наталія Юрій Тимочко Наталія зап…" at bounding box center [784, 708] width 1568 height 1310
copy span "youtube_kramin_mental"
drag, startPoint x: 157, startPoint y: 239, endPoint x: 0, endPoint y: 240, distance: 157.0
click at [0, 240] on div "Залучення/Утримання клієнтів (Активні Leads) / [PERSON_NAME] [PERSON_NAME] запи…" at bounding box center [784, 708] width 1568 height 1310
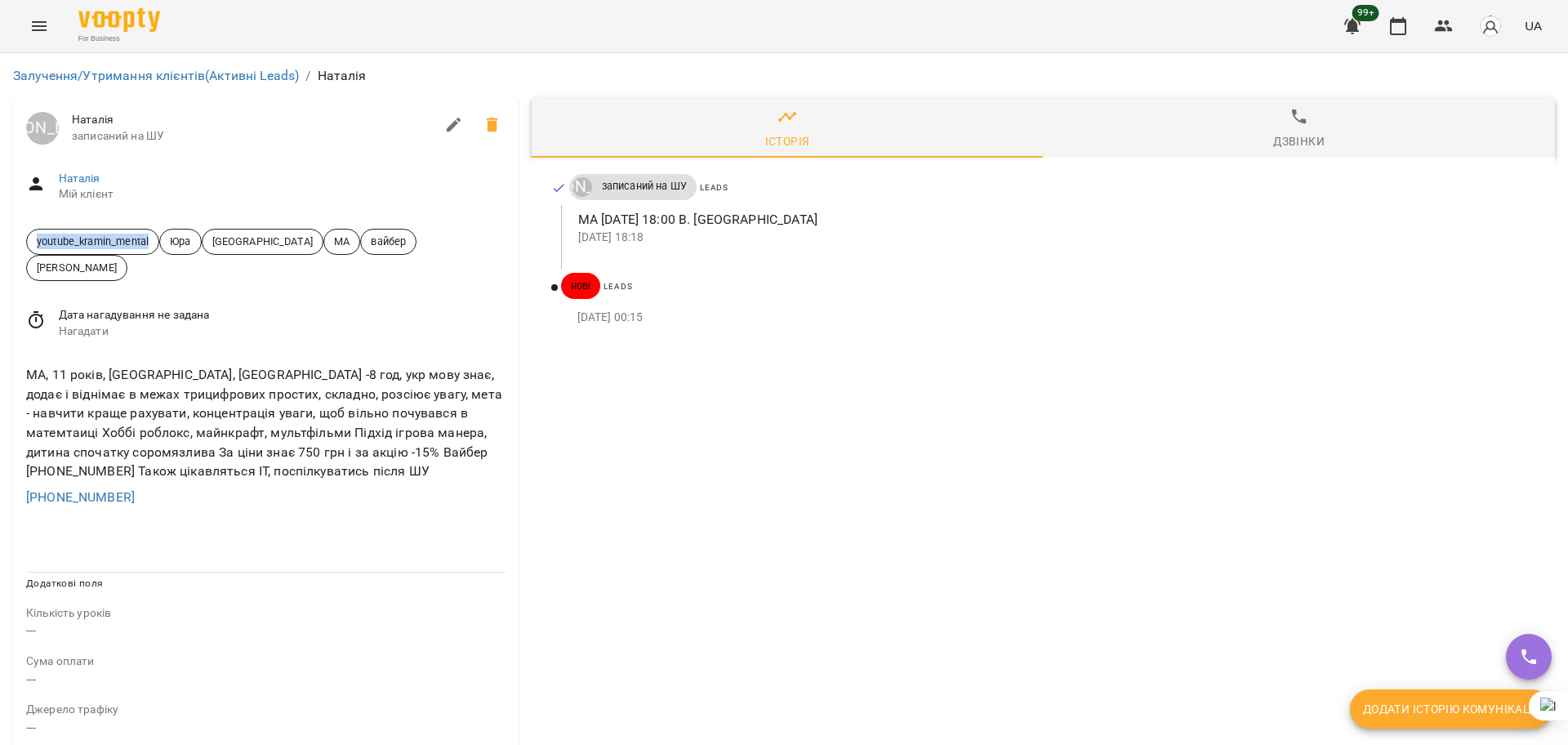
copy span "youtube_kramin_mental"
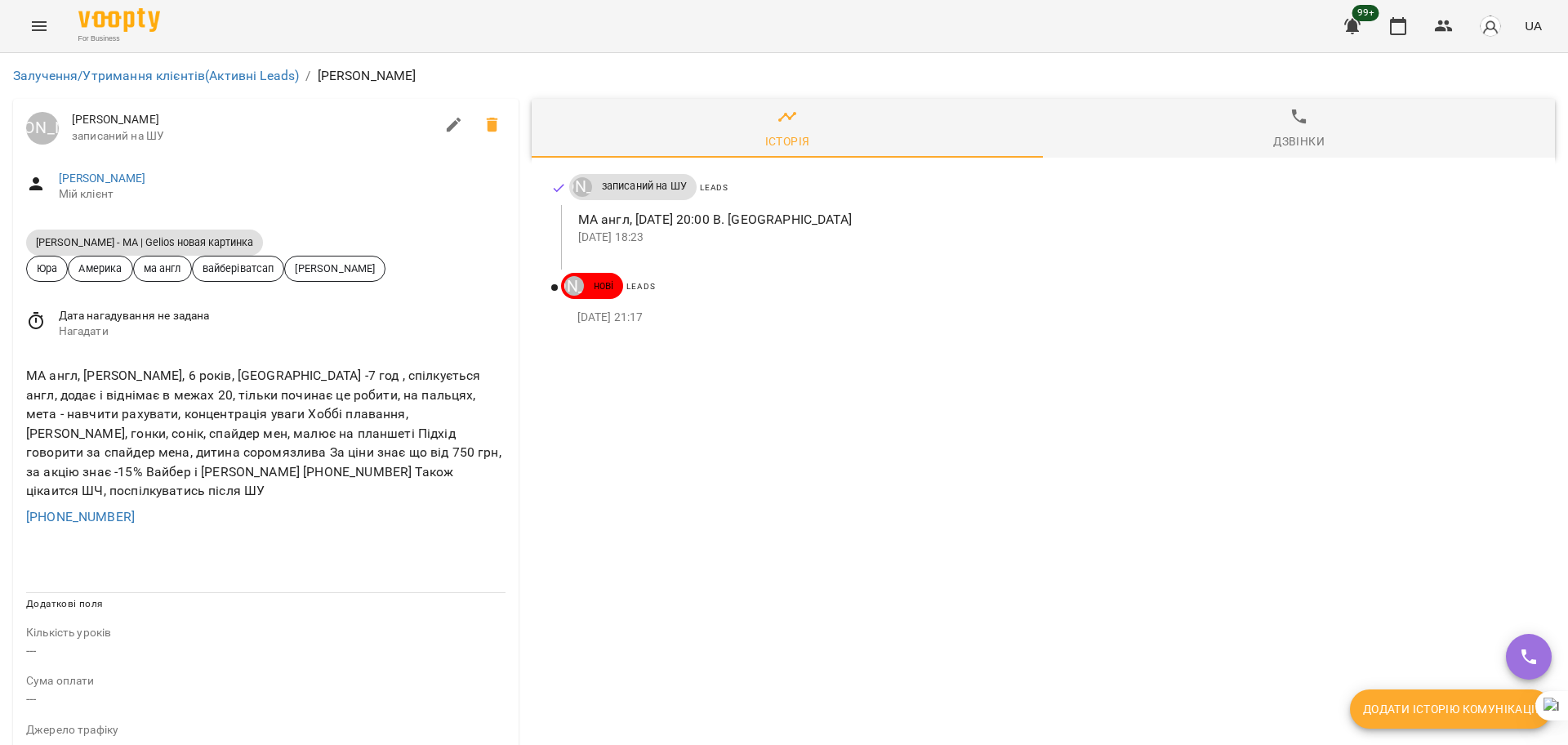
drag, startPoint x: 251, startPoint y: 239, endPoint x: 0, endPoint y: 225, distance: 251.4
click at [0, 225] on div "Залучення/Утримання клієнтів (Активні Leads) / [PERSON_NAME] [PERSON_NAME] запи…" at bounding box center [784, 718] width 1568 height 1331
copy span "[PERSON_NAME] - МА | Gelios новая картинка"
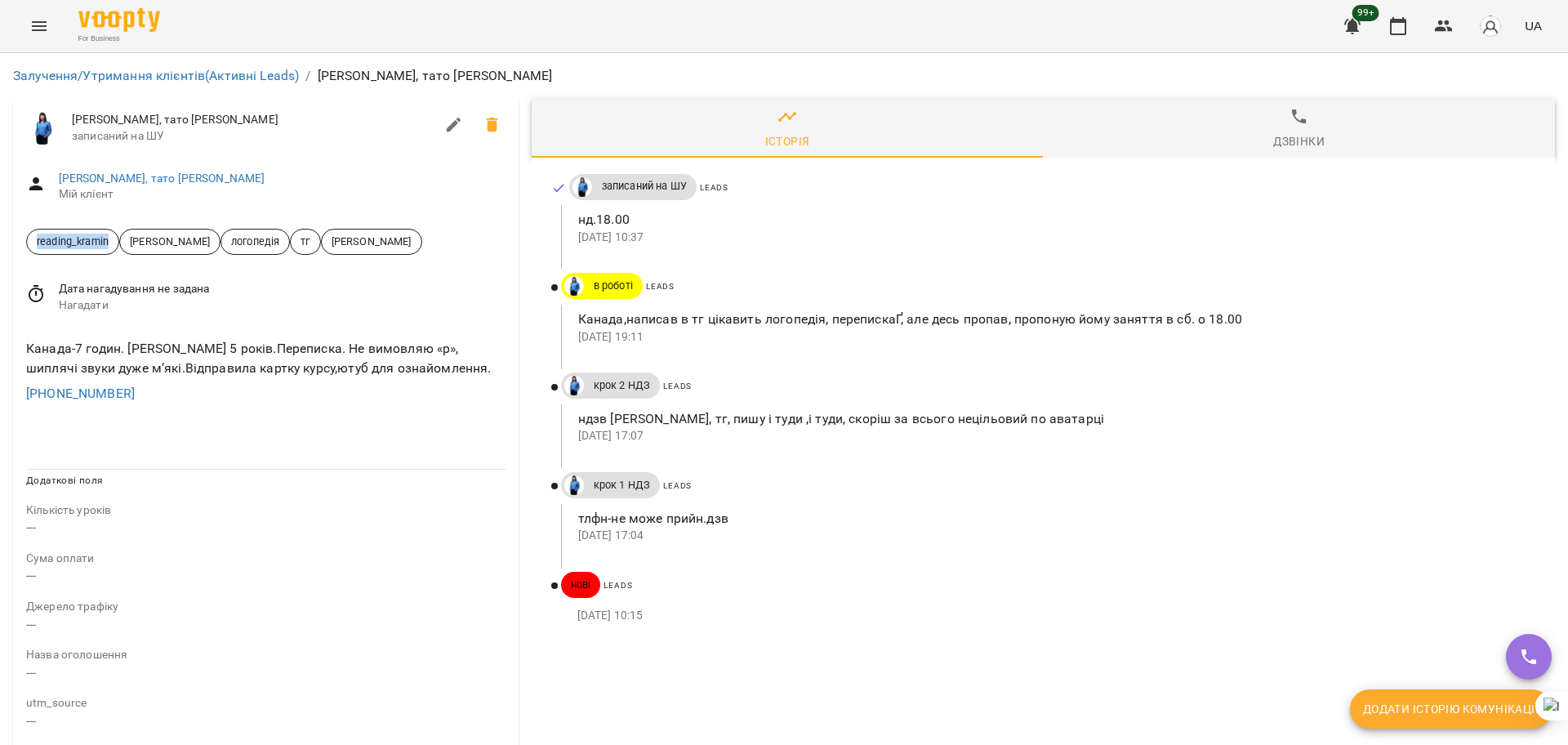
drag, startPoint x: 113, startPoint y: 236, endPoint x: 0, endPoint y: 233, distance: 113.0
click at [0, 233] on div "Залучення/Утримання клієнтів (Активні Leads) / [PERSON_NAME], тато [PERSON_NAME…" at bounding box center [784, 657] width 1568 height 1207
copy span "reading_kramin"
